Goal: Information Seeking & Learning: Learn about a topic

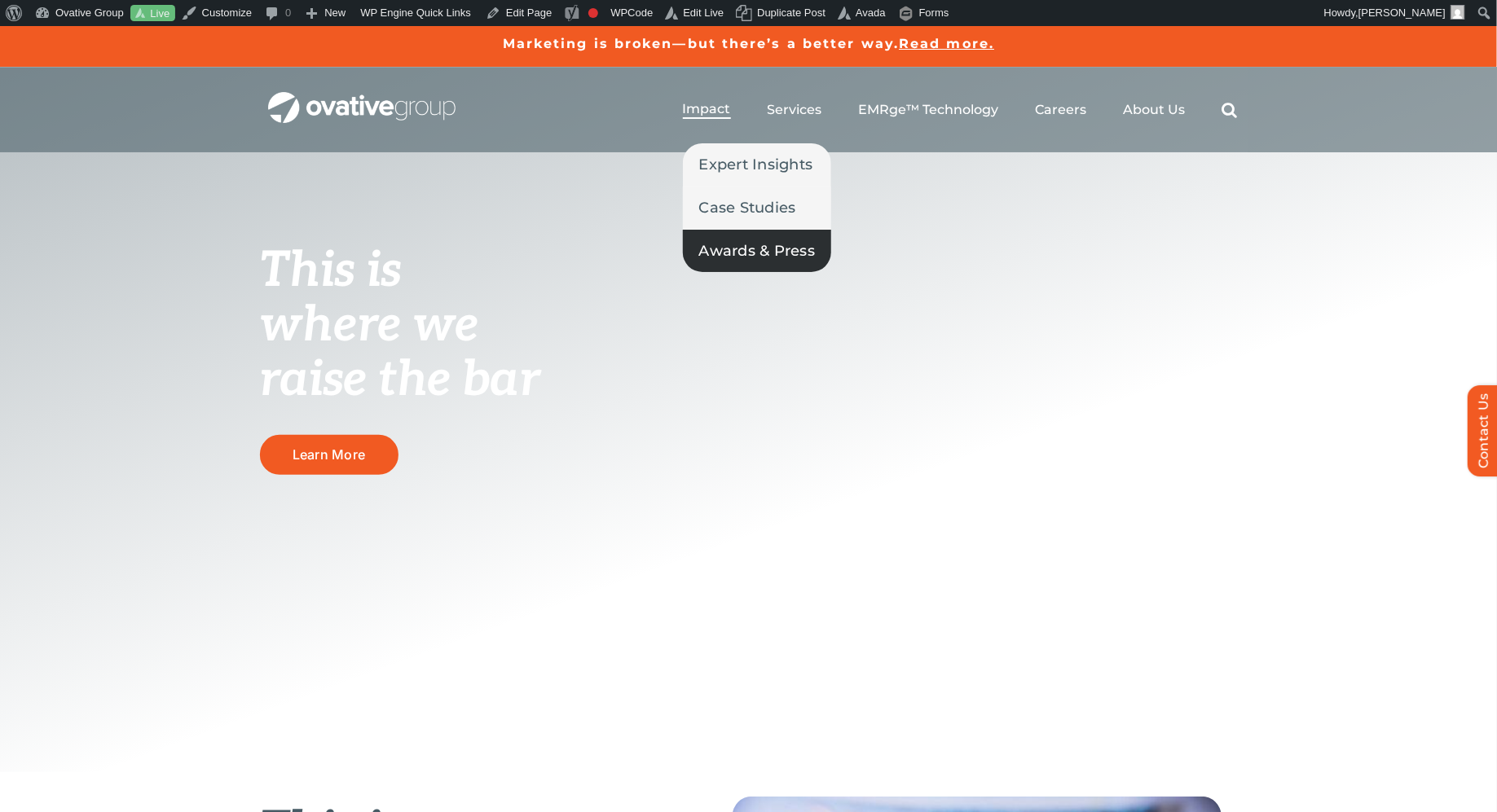
click at [713, 246] on span "Awards & Press" at bounding box center [757, 251] width 116 height 23
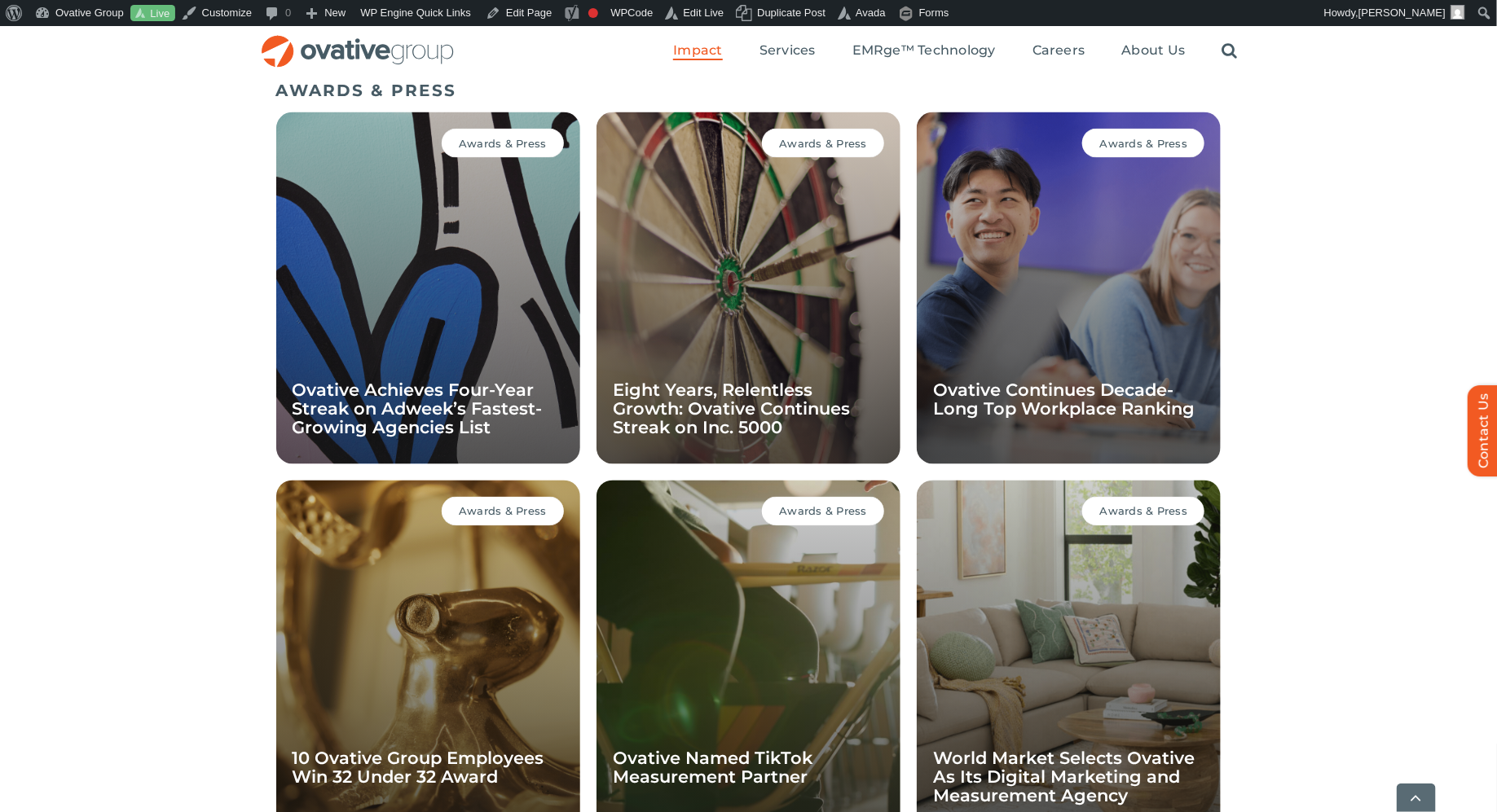
scroll to position [1123, 0]
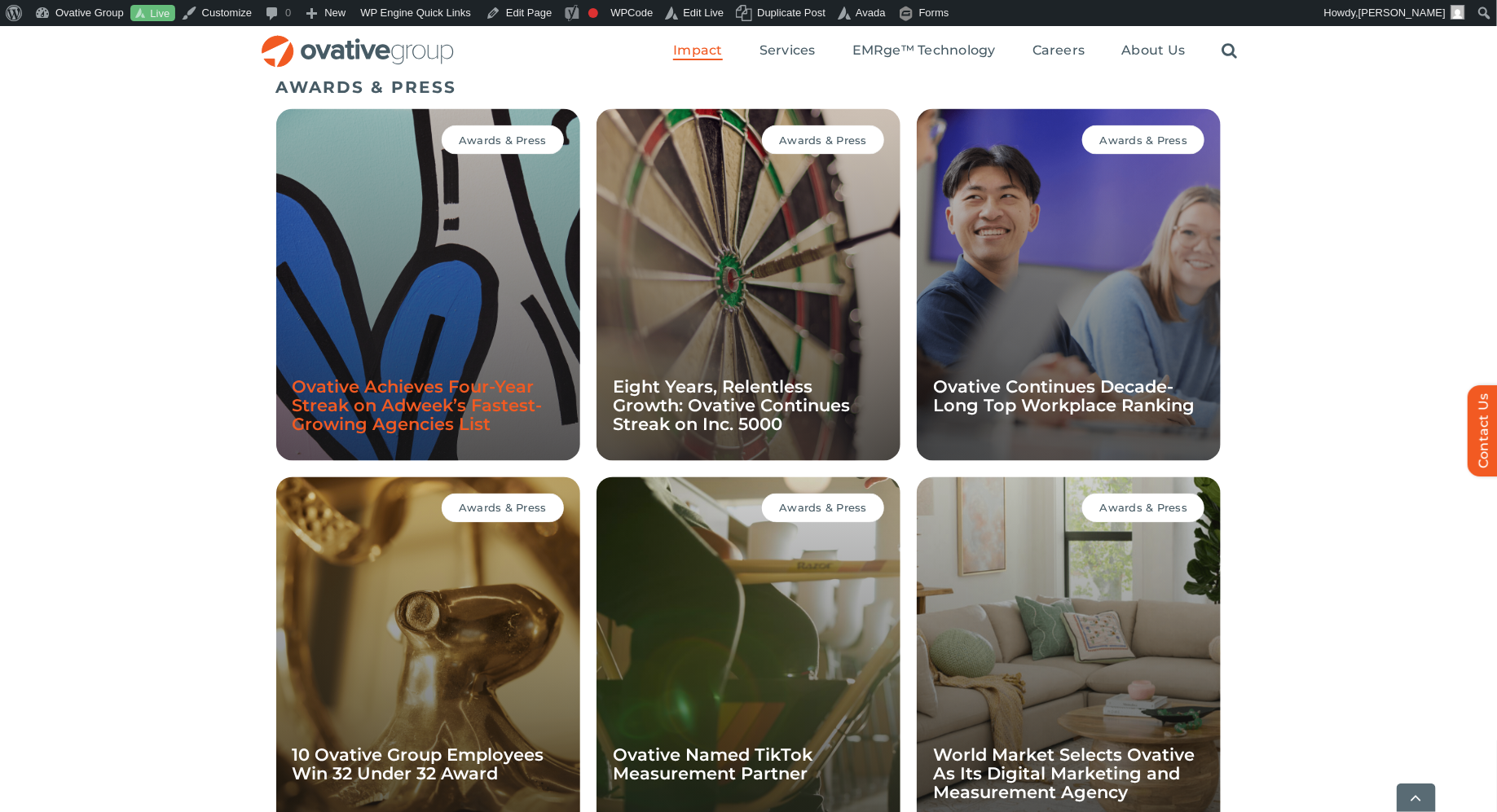
click at [378, 385] on link "Ovative Achieves Four-Year Streak on Adweek’s Fastest-Growing Agencies List" at bounding box center [418, 406] width 251 height 58
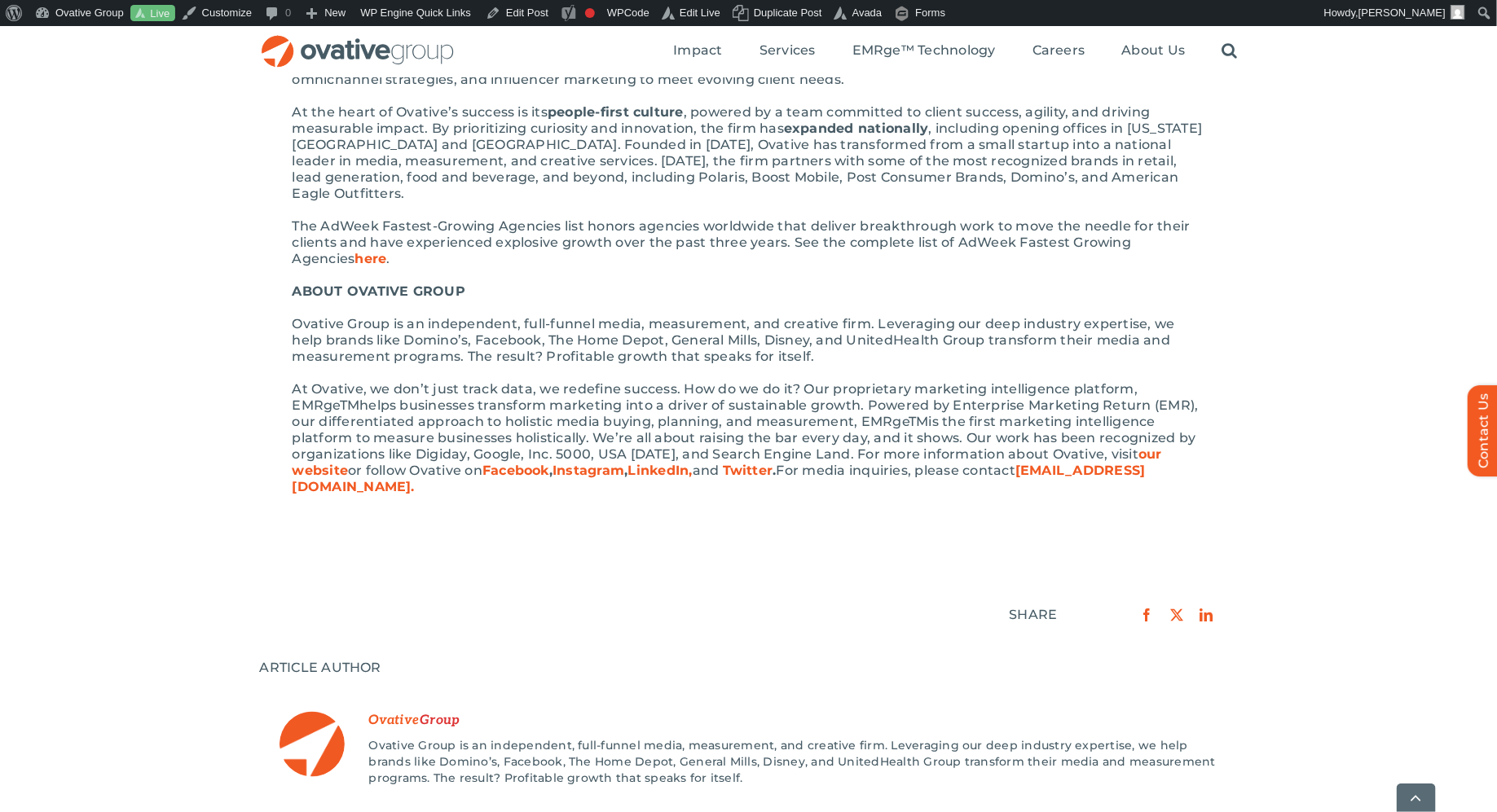
scroll to position [620, 0]
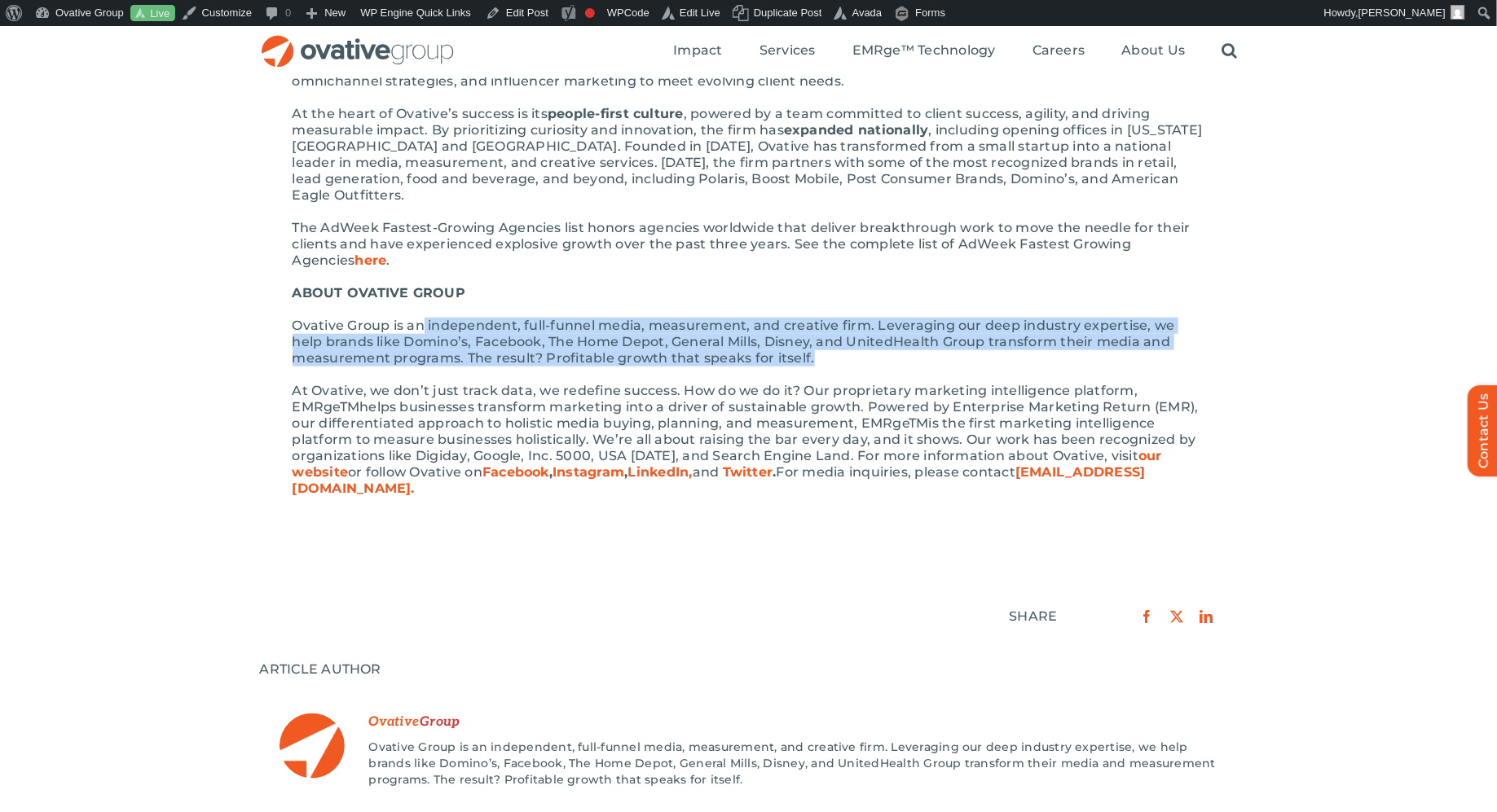
drag, startPoint x: 425, startPoint y: 312, endPoint x: 830, endPoint y: 338, distance: 405.8
click at [831, 339] on p "Ovative Group is an independent, full-funnel media, measurement, and creative f…" at bounding box center [749, 342] width 912 height 49
click at [830, 338] on p "Ovative Group is an independent, full-funnel media, measurement, and creative f…" at bounding box center [749, 342] width 912 height 49
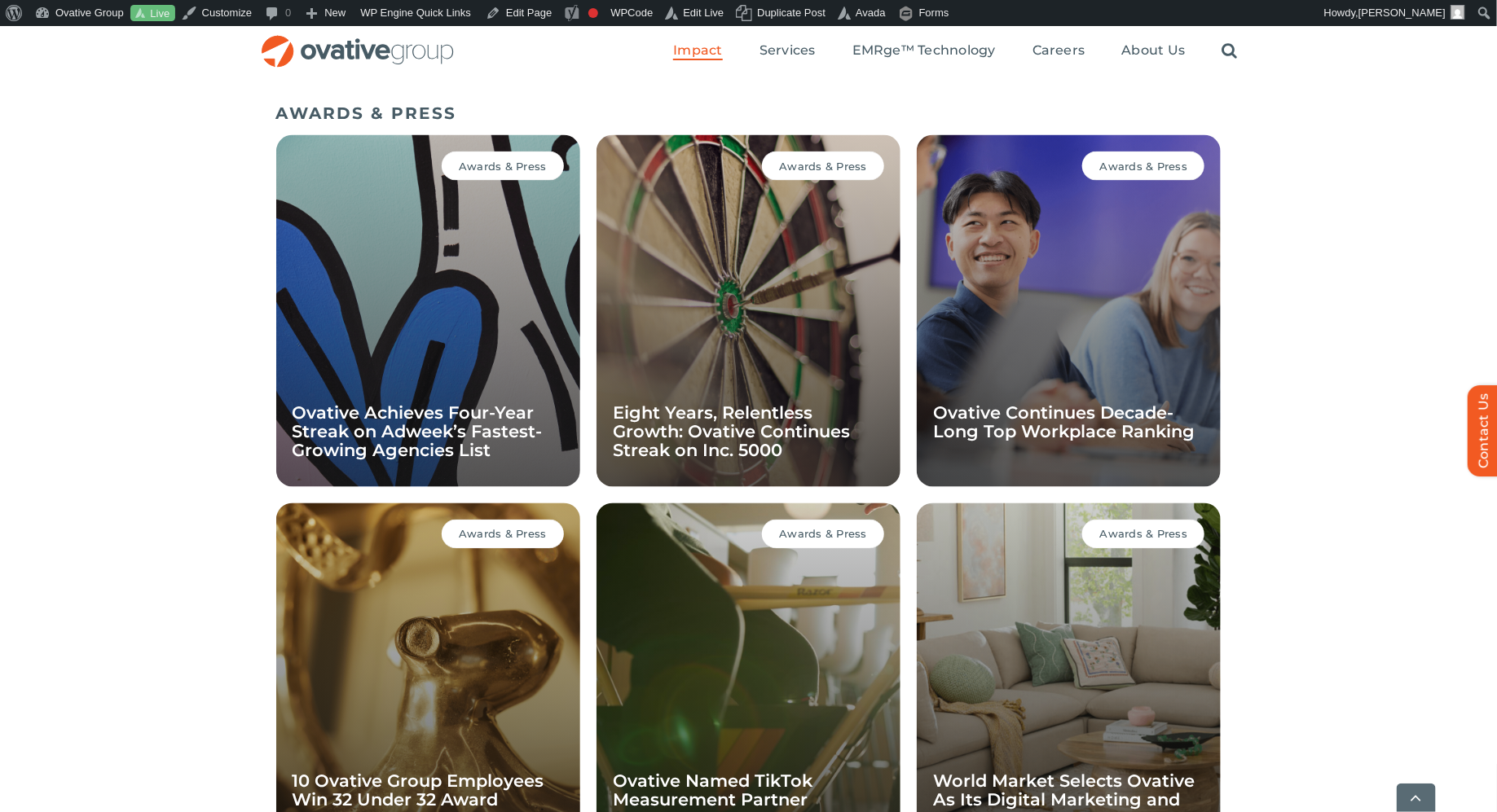
scroll to position [1123, 0]
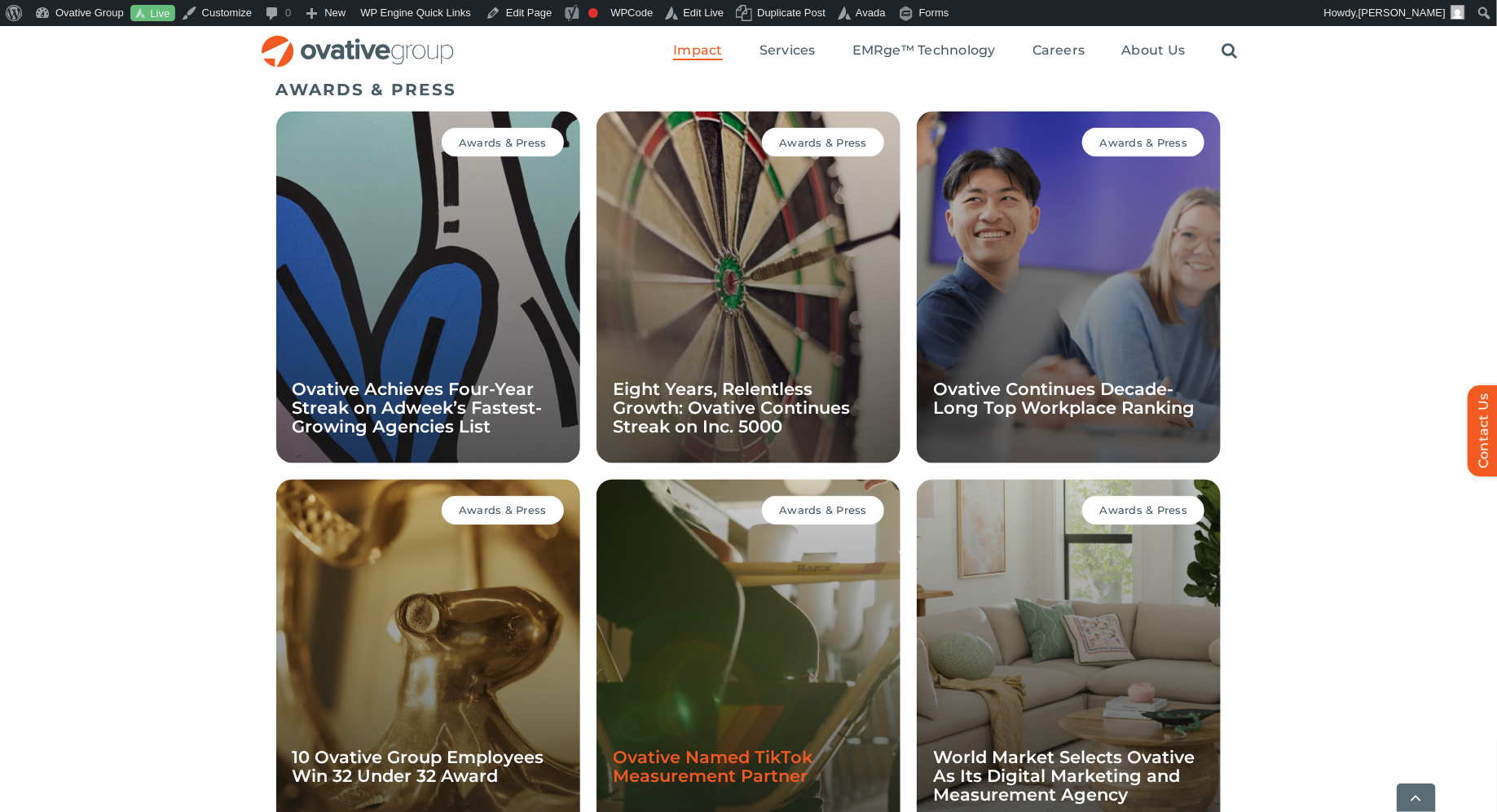
click at [641, 760] on link "Ovative Named TikTok Measurement Partner" at bounding box center [712, 767] width 199 height 39
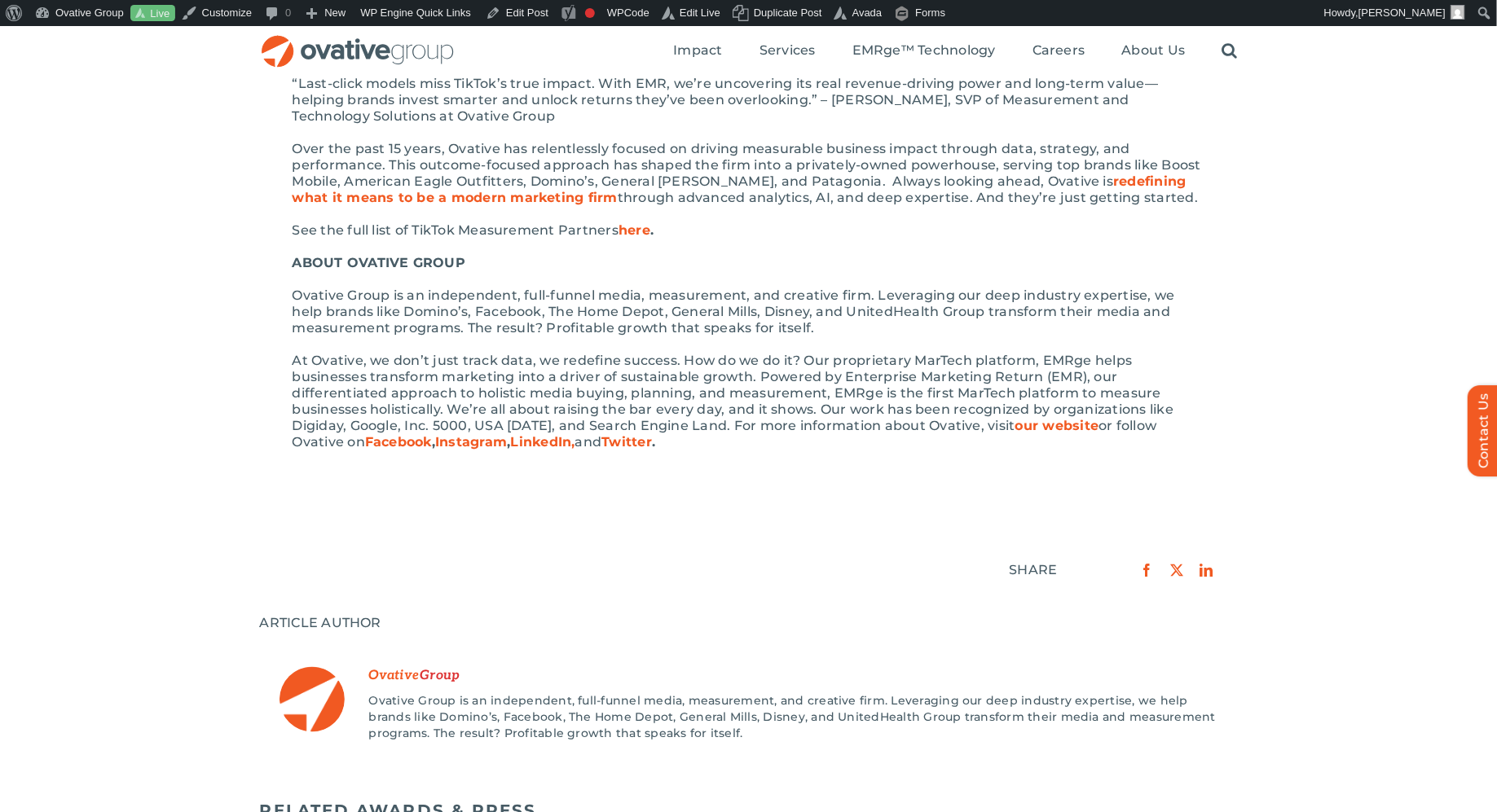
scroll to position [600, 0]
